Goal: Obtain resource: Download file/media

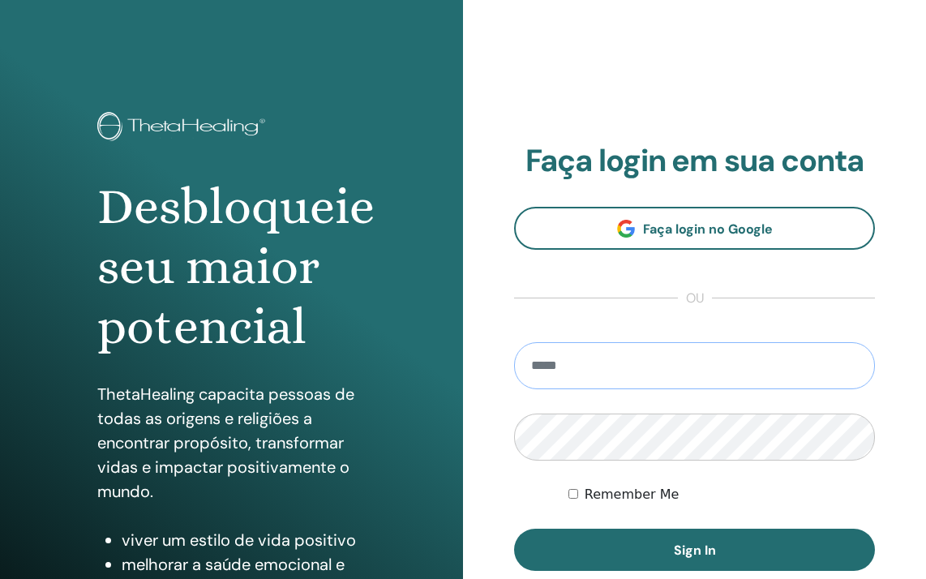
type input "**********"
click at [694, 550] on button "Sign In" at bounding box center [694, 550] width 361 height 42
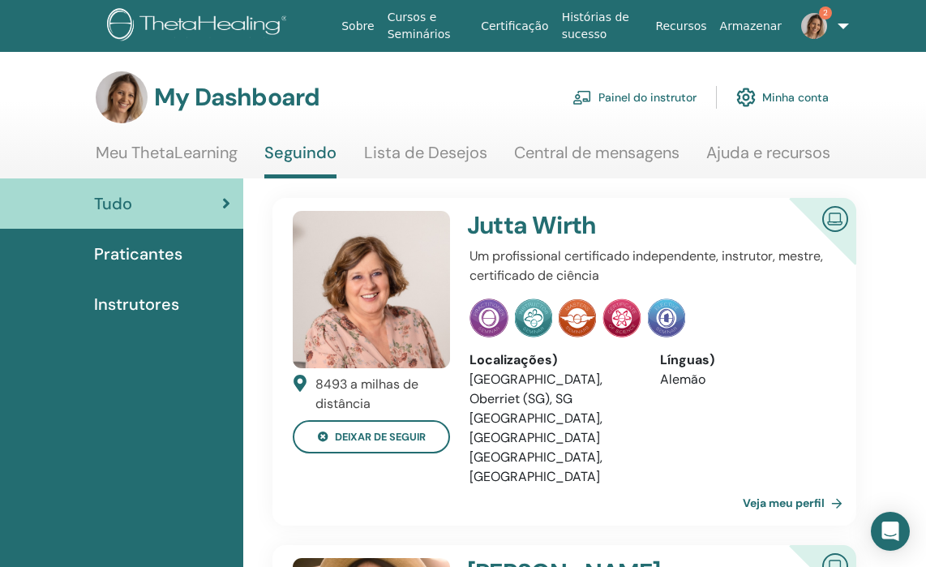
click at [788, 97] on link "Minha conta" at bounding box center [782, 97] width 92 height 36
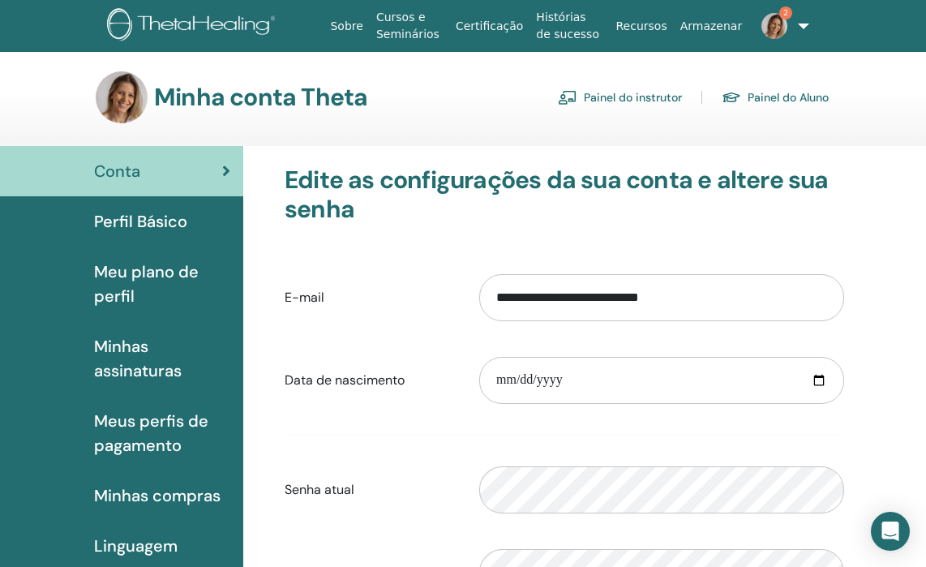
click at [141, 269] on span "Meu plano de perfil" at bounding box center [162, 284] width 136 height 49
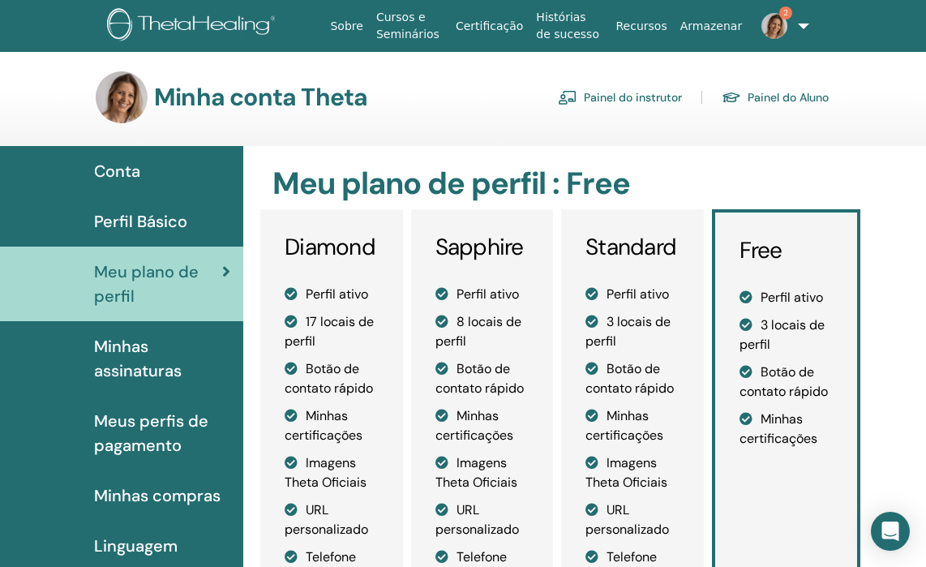
click at [152, 366] on span "Minhas assinaturas" at bounding box center [162, 358] width 136 height 49
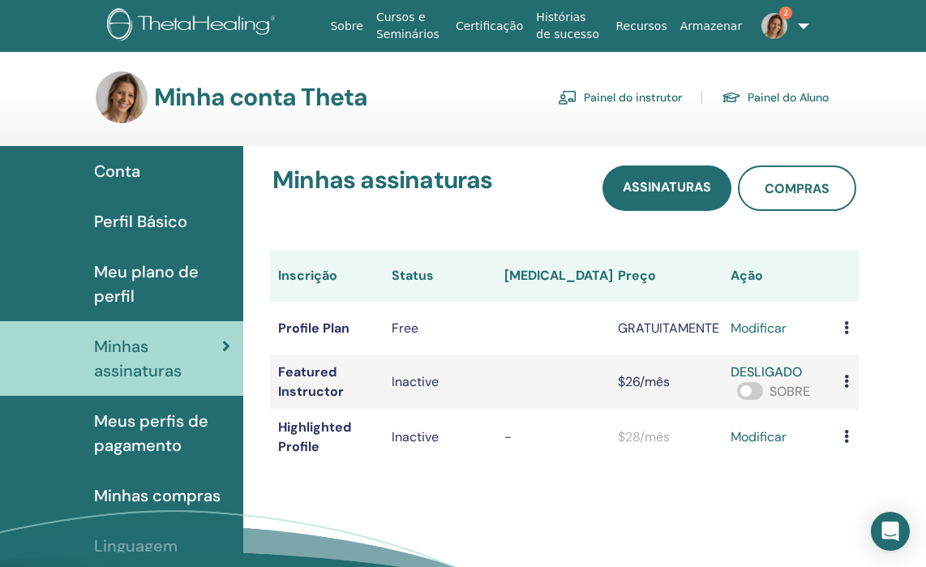
click at [773, 94] on link "Painel do Aluno" at bounding box center [775, 97] width 107 height 26
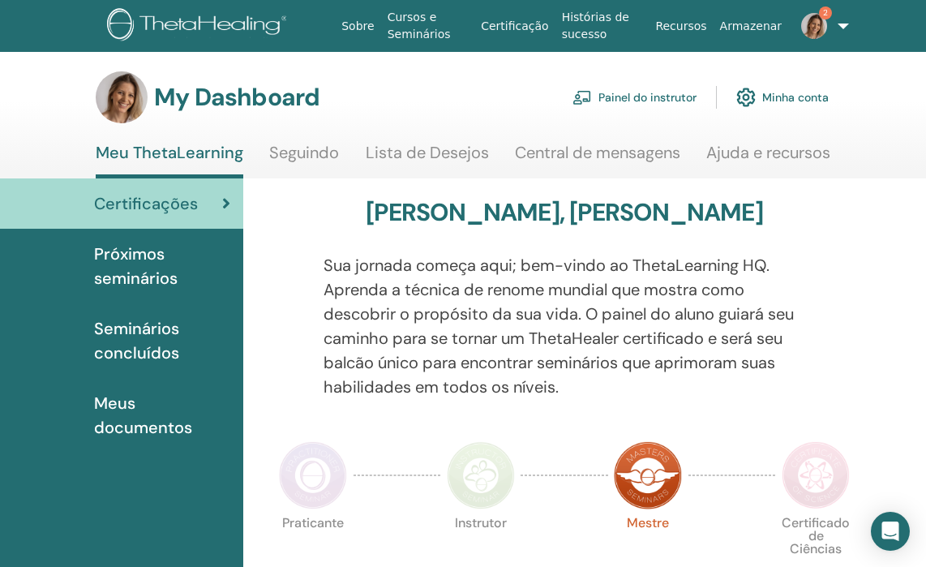
click at [144, 327] on span "Seminários concluídos" at bounding box center [162, 340] width 136 height 49
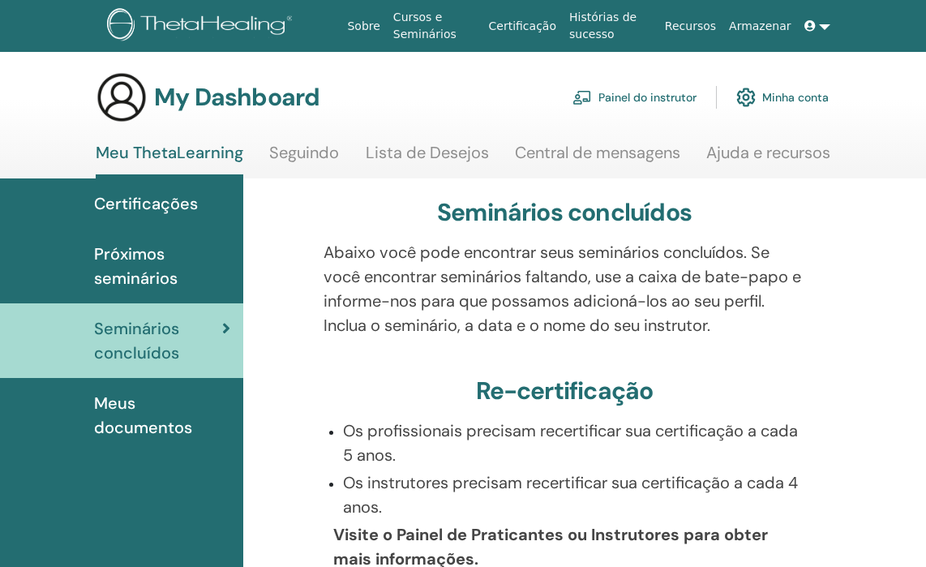
click at [135, 427] on span "Meus documentos" at bounding box center [162, 415] width 136 height 49
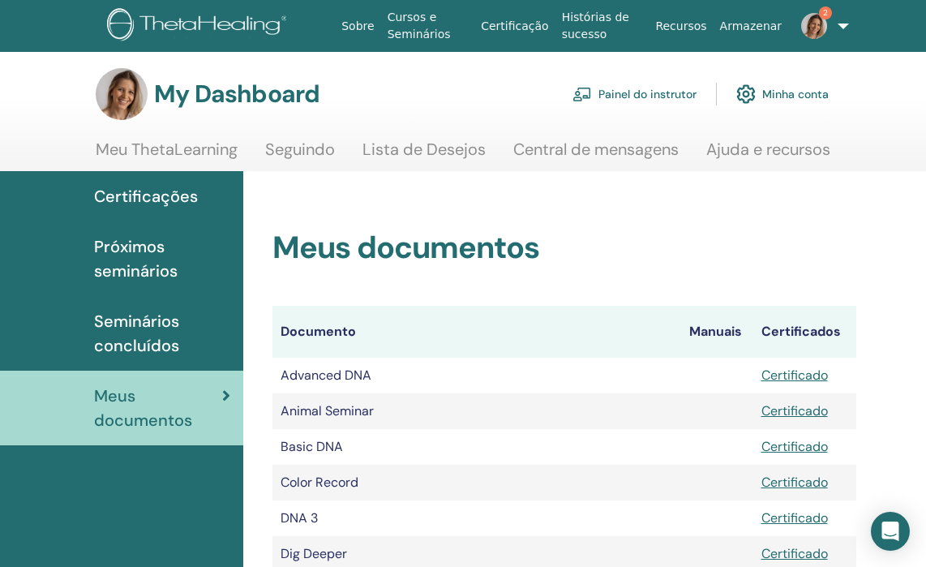
scroll to position [6, 0]
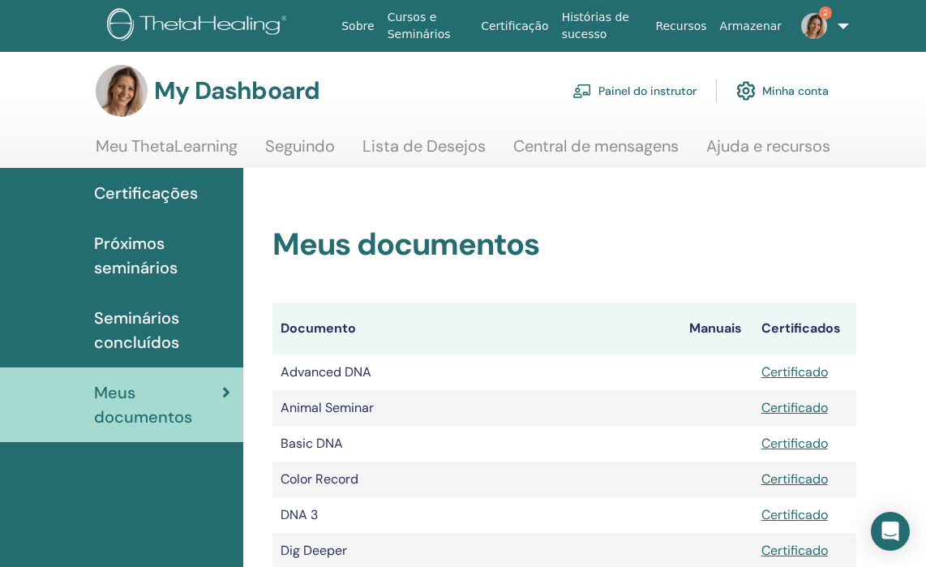
click at [788, 442] on link "Certificado" at bounding box center [795, 443] width 67 height 17
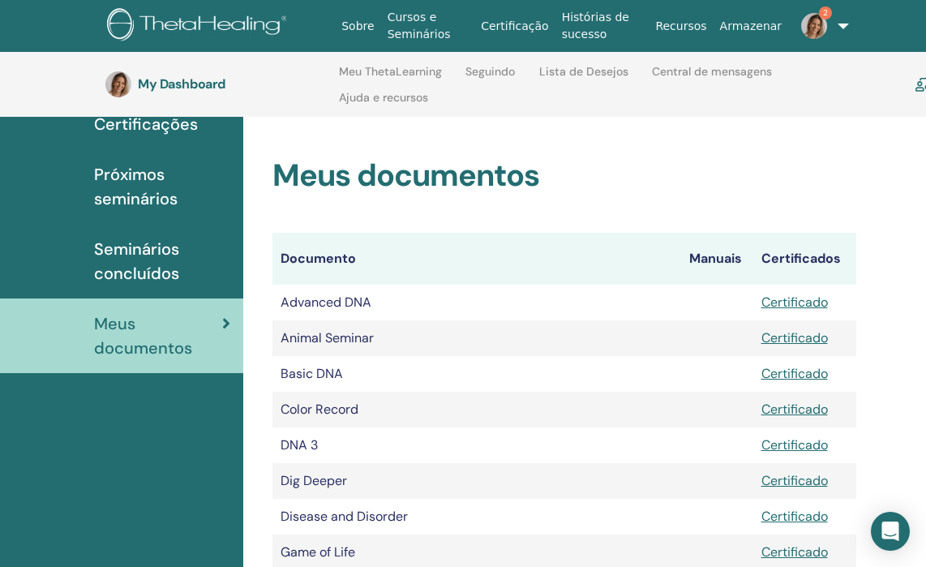
scroll to position [0, 0]
